Goal: Information Seeking & Learning: Learn about a topic

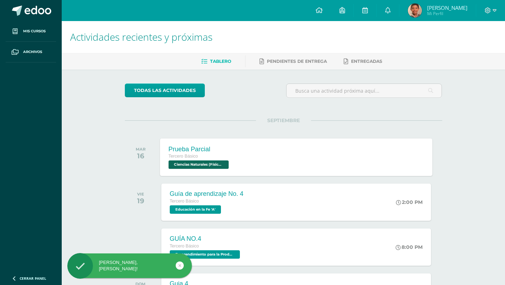
click at [207, 157] on div "Tercero Básico" at bounding box center [199, 157] width 62 height 8
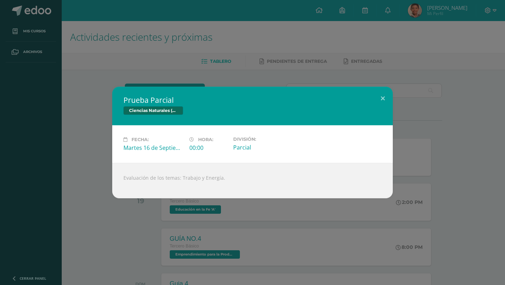
click at [213, 65] on div "Prueba Parcial Ciencias Naturales (Física Fundamental) Fecha: Martes 16 de Sept…" at bounding box center [252, 142] width 505 height 285
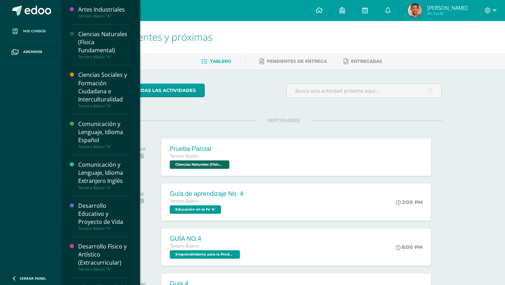
click at [34, 25] on link "Mis cursos" at bounding box center [31, 31] width 51 height 21
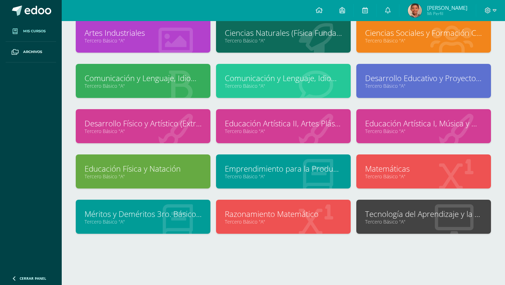
scroll to position [52, 0]
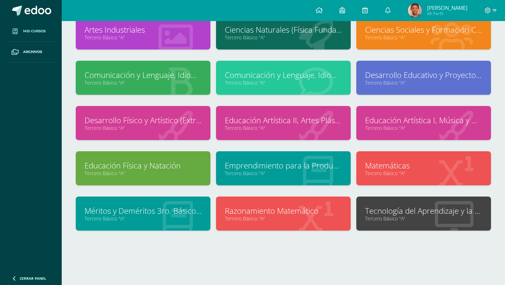
click at [392, 215] on link "Tercero Básico "A"" at bounding box center [423, 218] width 117 height 7
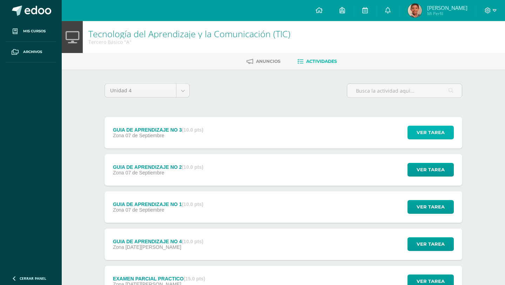
click at [427, 138] on span "Ver tarea" at bounding box center [431, 132] width 28 height 13
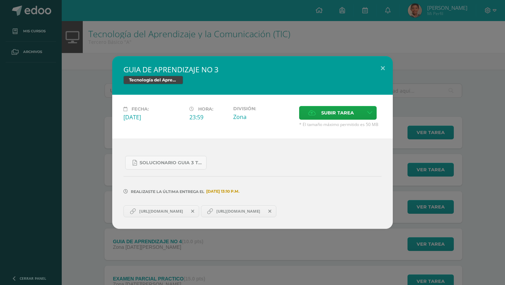
click at [213, 212] on icon at bounding box center [210, 211] width 6 height 6
click at [256, 34] on div "GUIA DE APRENDIZAJE NO 3 Tecnología del Aprendizaje y la Comunicación (TIC) Fec…" at bounding box center [252, 142] width 505 height 285
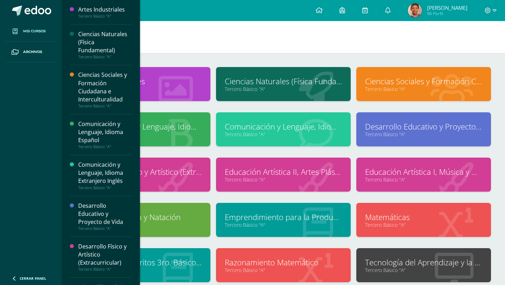
click at [24, 29] on span "Mis cursos" at bounding box center [34, 31] width 22 height 6
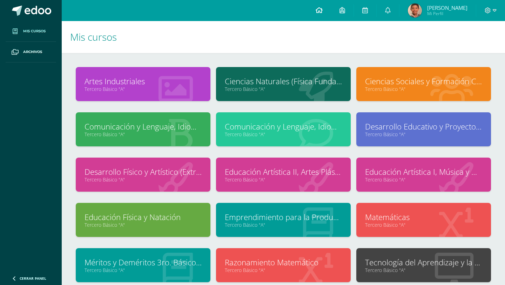
click at [323, 12] on icon at bounding box center [319, 10] width 7 height 6
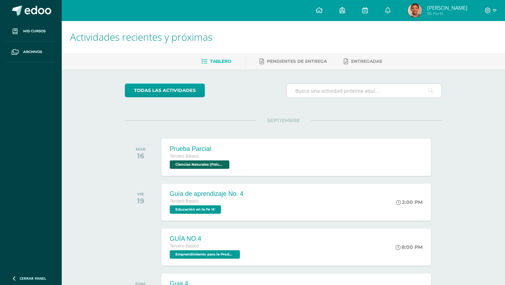
click at [337, 91] on input "text" at bounding box center [364, 91] width 155 height 14
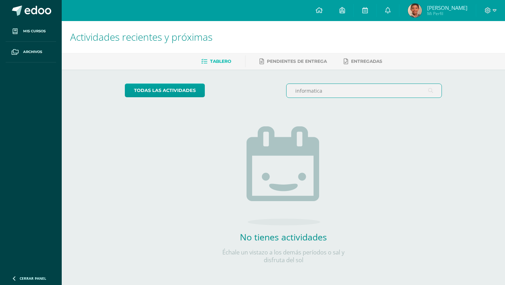
type input "informatica"
